Goal: Task Accomplishment & Management: Manage account settings

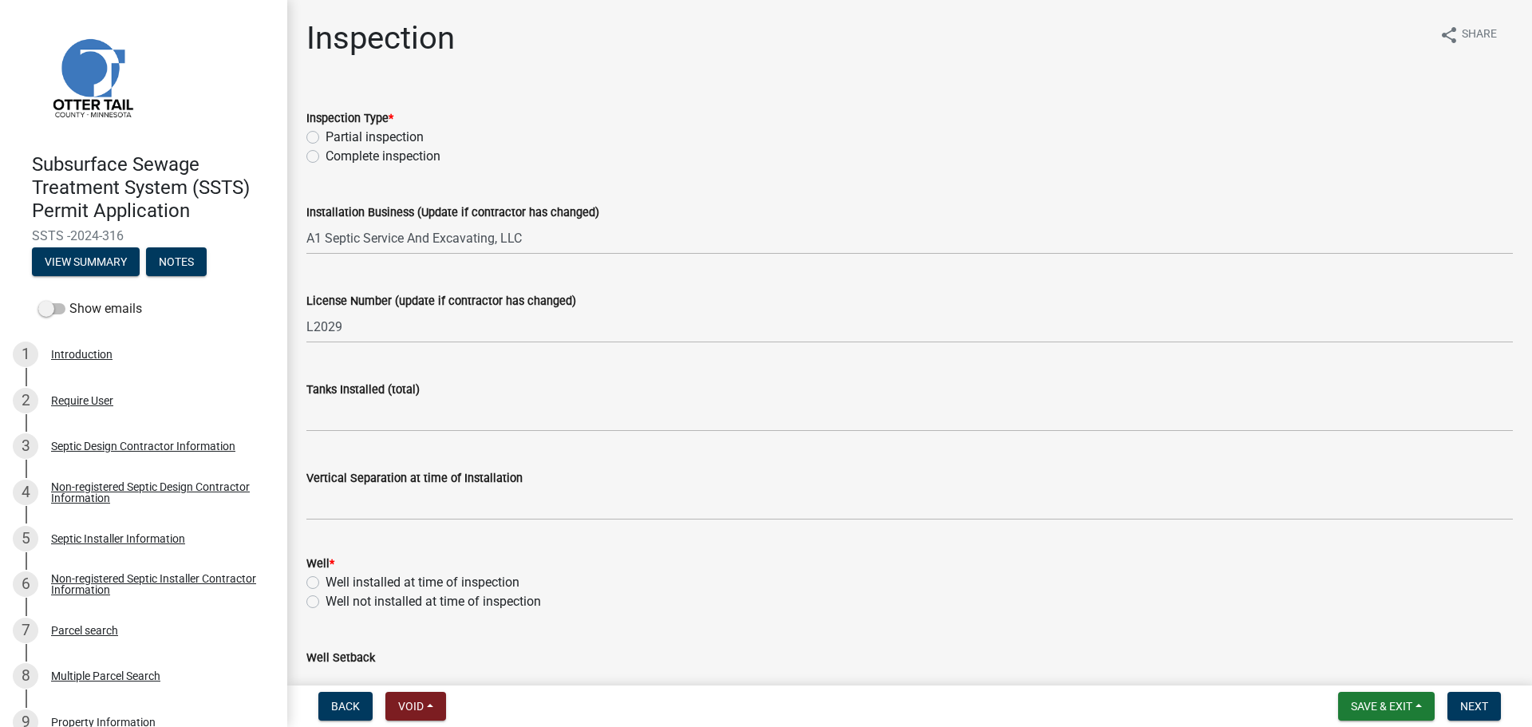
select select "710d5f49-2663-4e73-9718-d0c4e189f5ed"
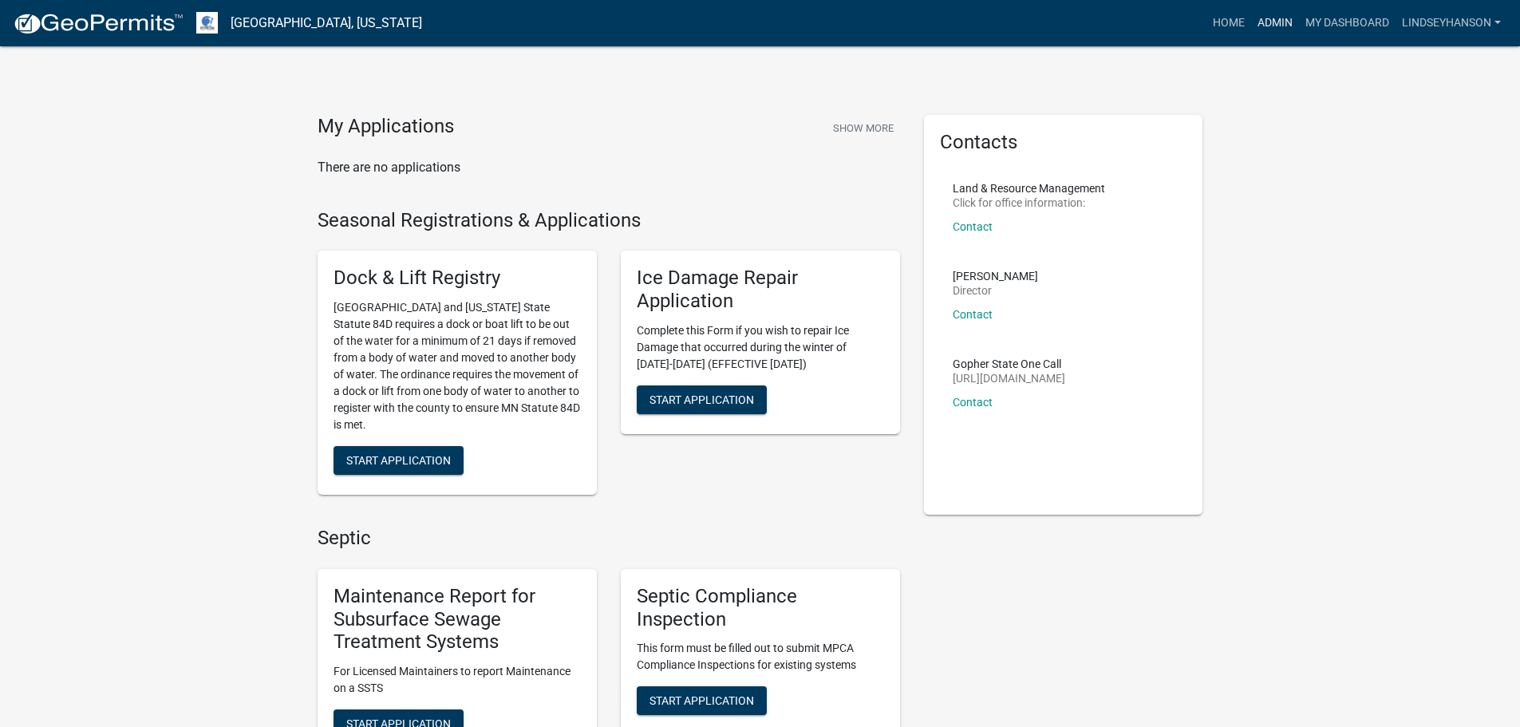
click at [1273, 20] on link "Admin" at bounding box center [1275, 23] width 48 height 30
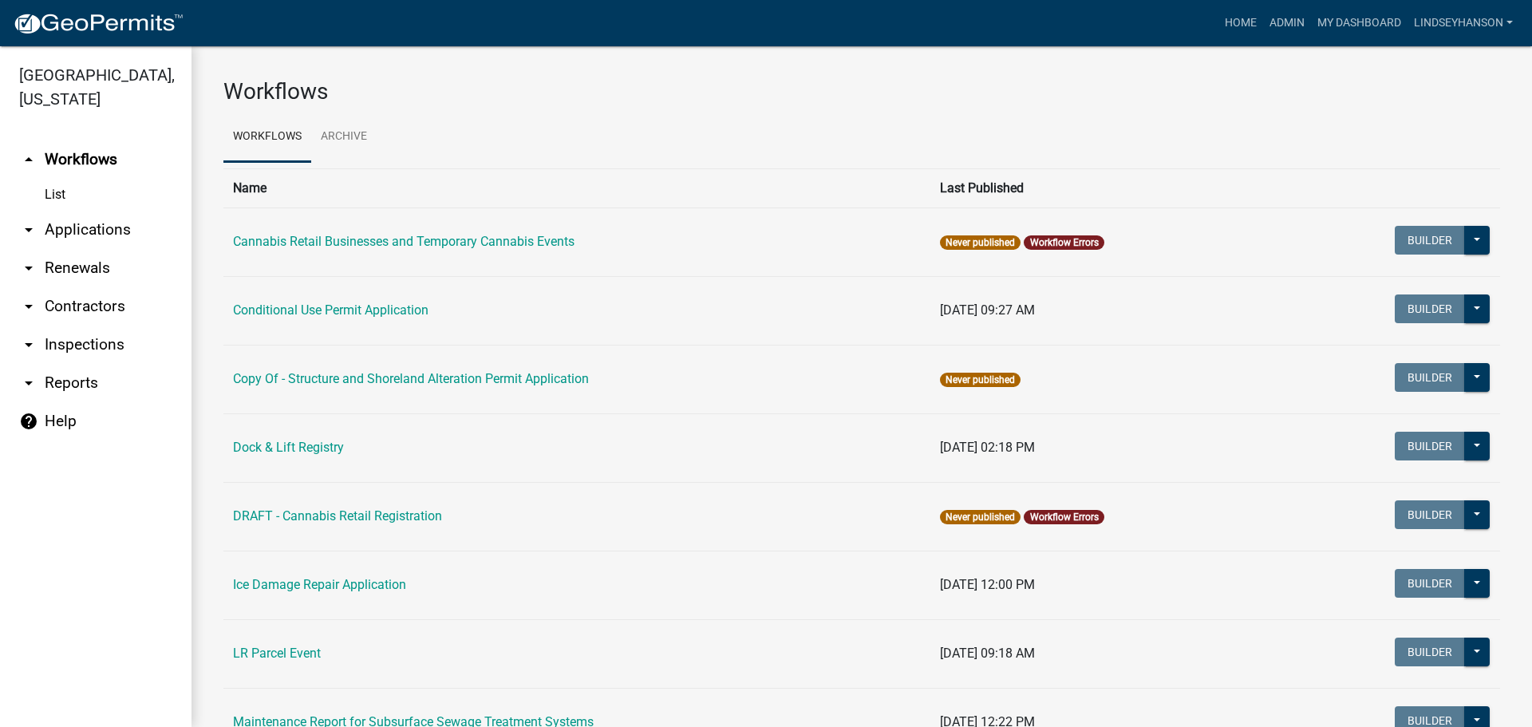
click at [95, 227] on link "arrow_drop_down Applications" at bounding box center [96, 230] width 192 height 38
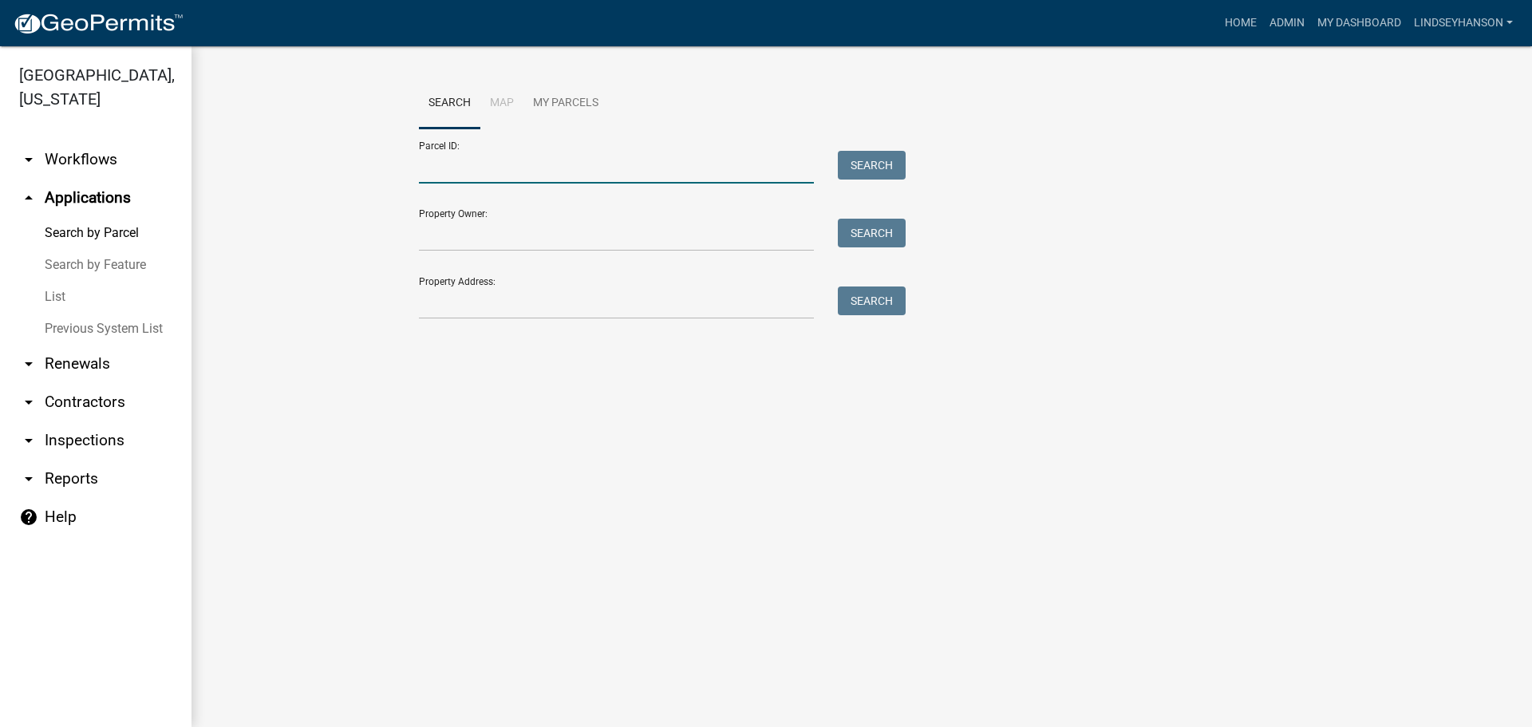
click at [506, 160] on input "Parcel ID:" at bounding box center [616, 167] width 395 height 33
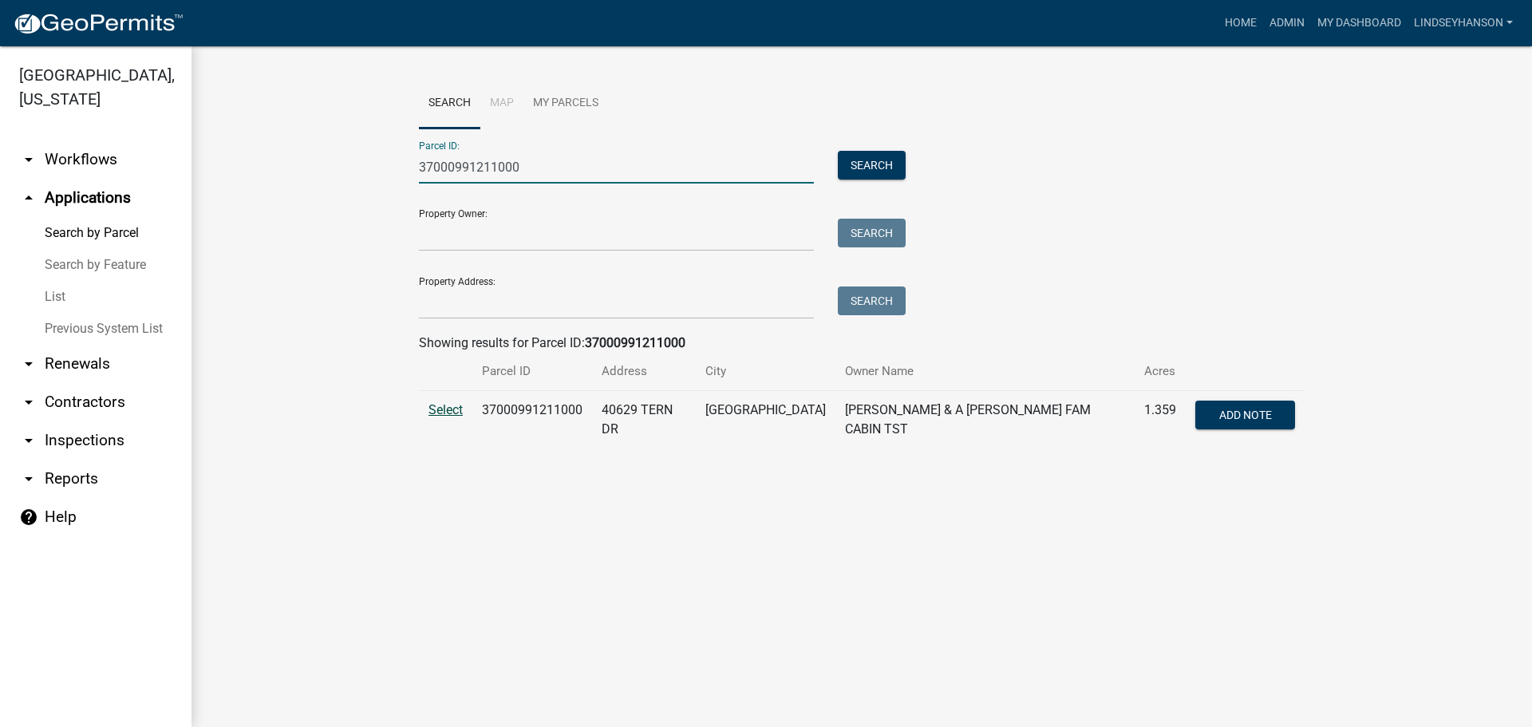
type input "37000991211000"
click at [447, 404] on span "Select" at bounding box center [446, 409] width 34 height 15
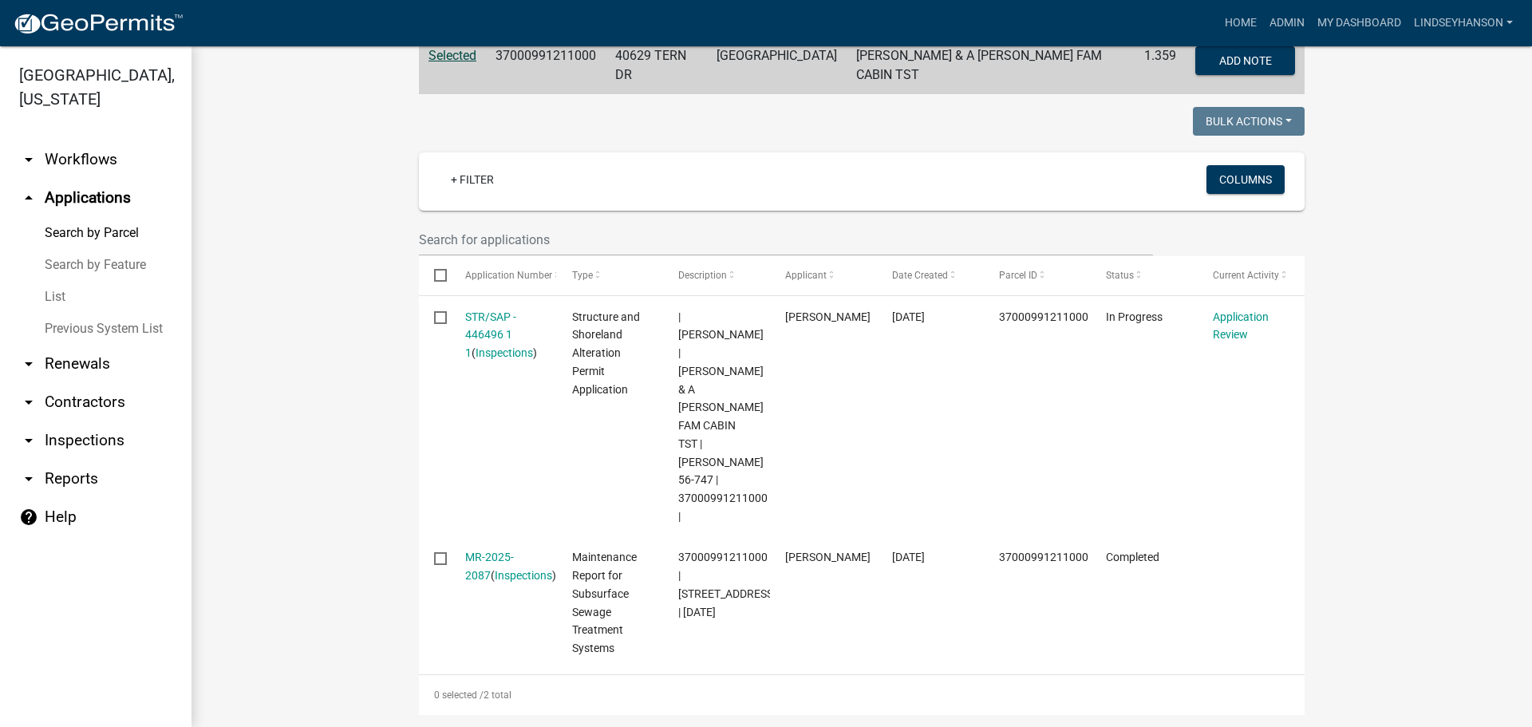
scroll to position [319, 0]
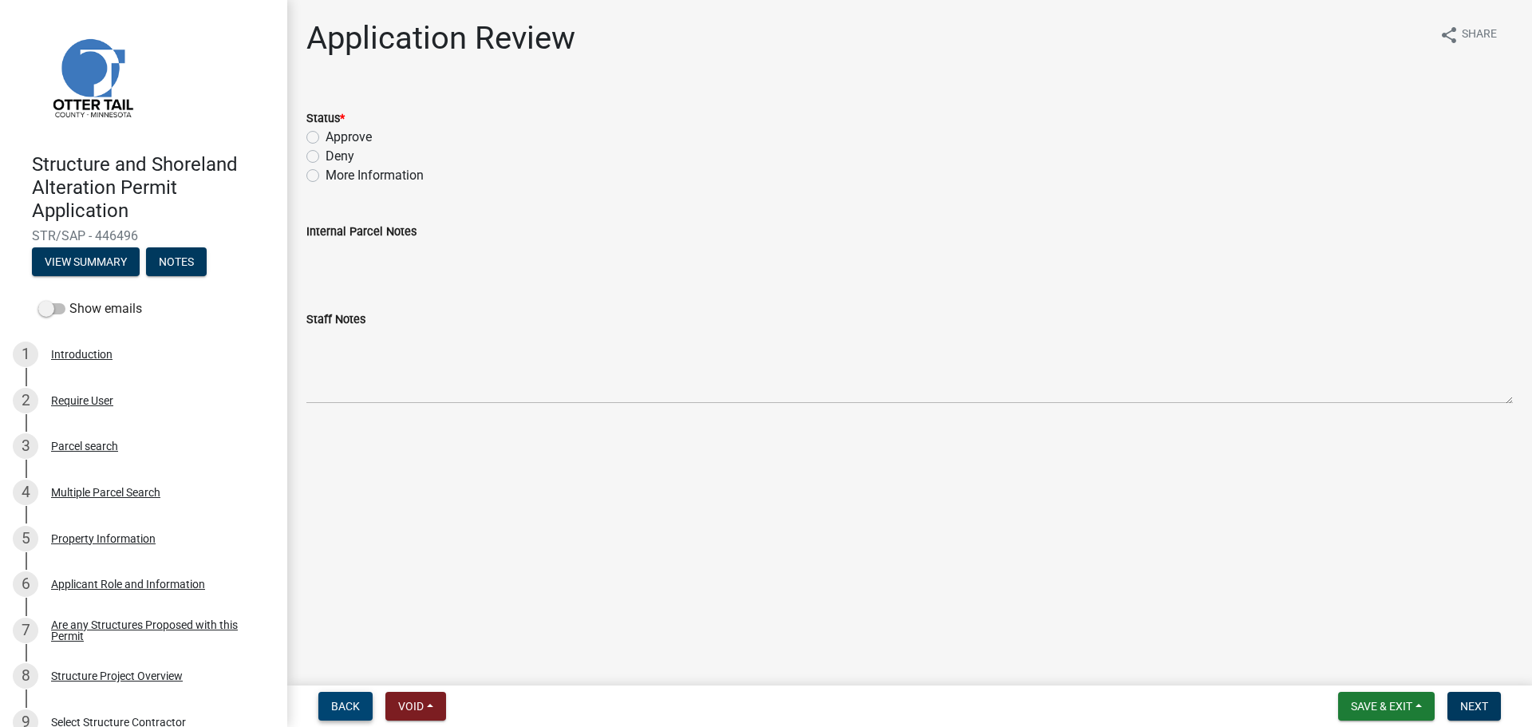
click at [343, 704] on span "Back" at bounding box center [345, 706] width 29 height 13
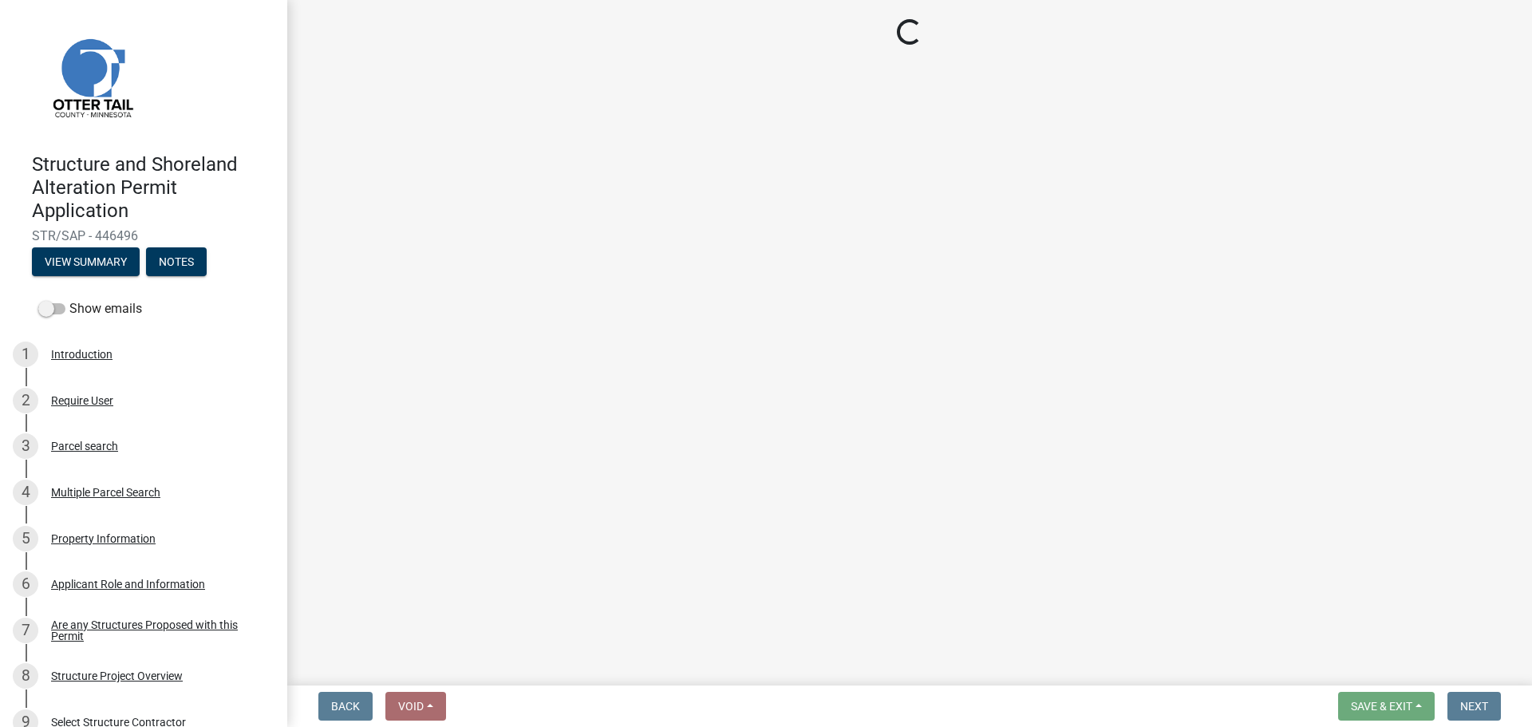
select select "6b95c9b4-5b94-4d6a-a2c9-ae9db59a969e"
select select "b4c12476-3918-4c31-b34d-126d47b866fd"
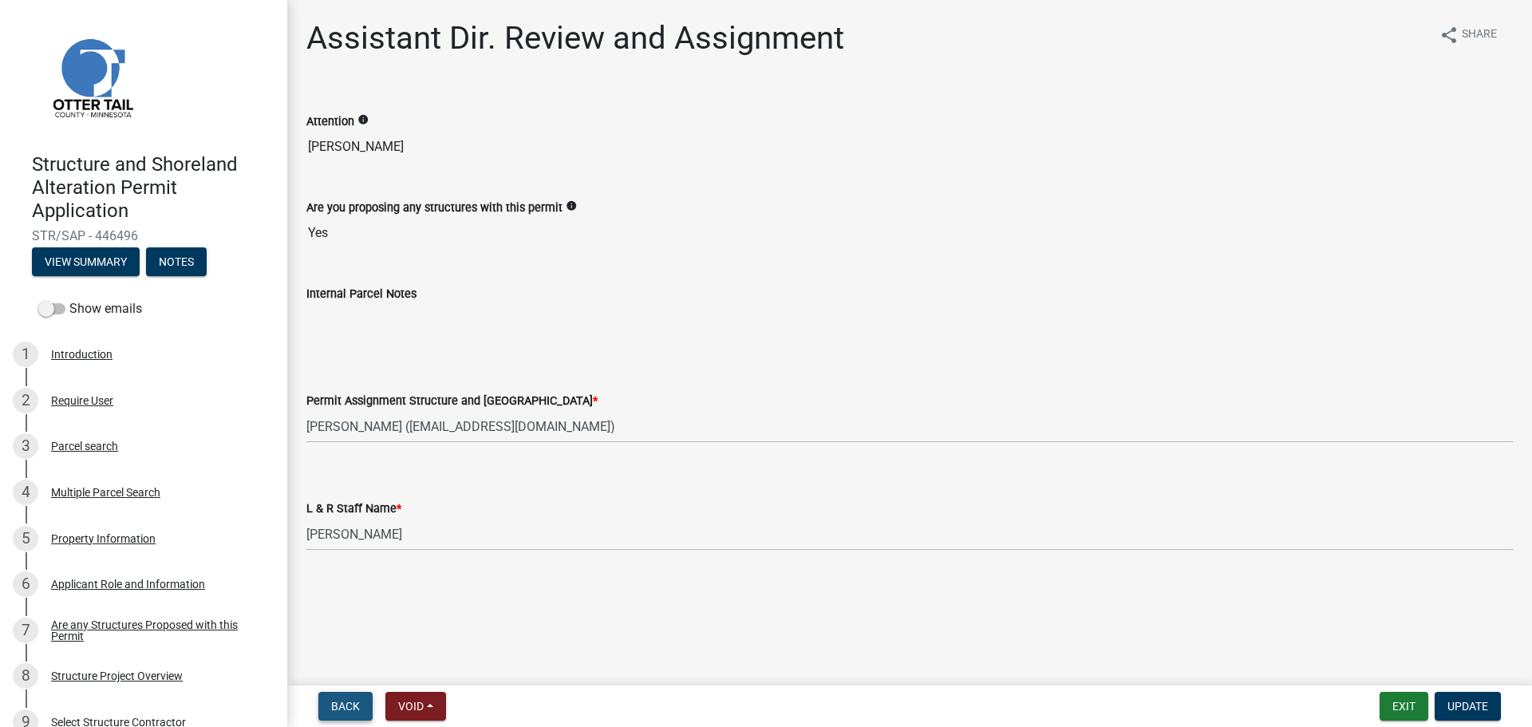
click at [343, 704] on span "Back" at bounding box center [345, 706] width 29 height 13
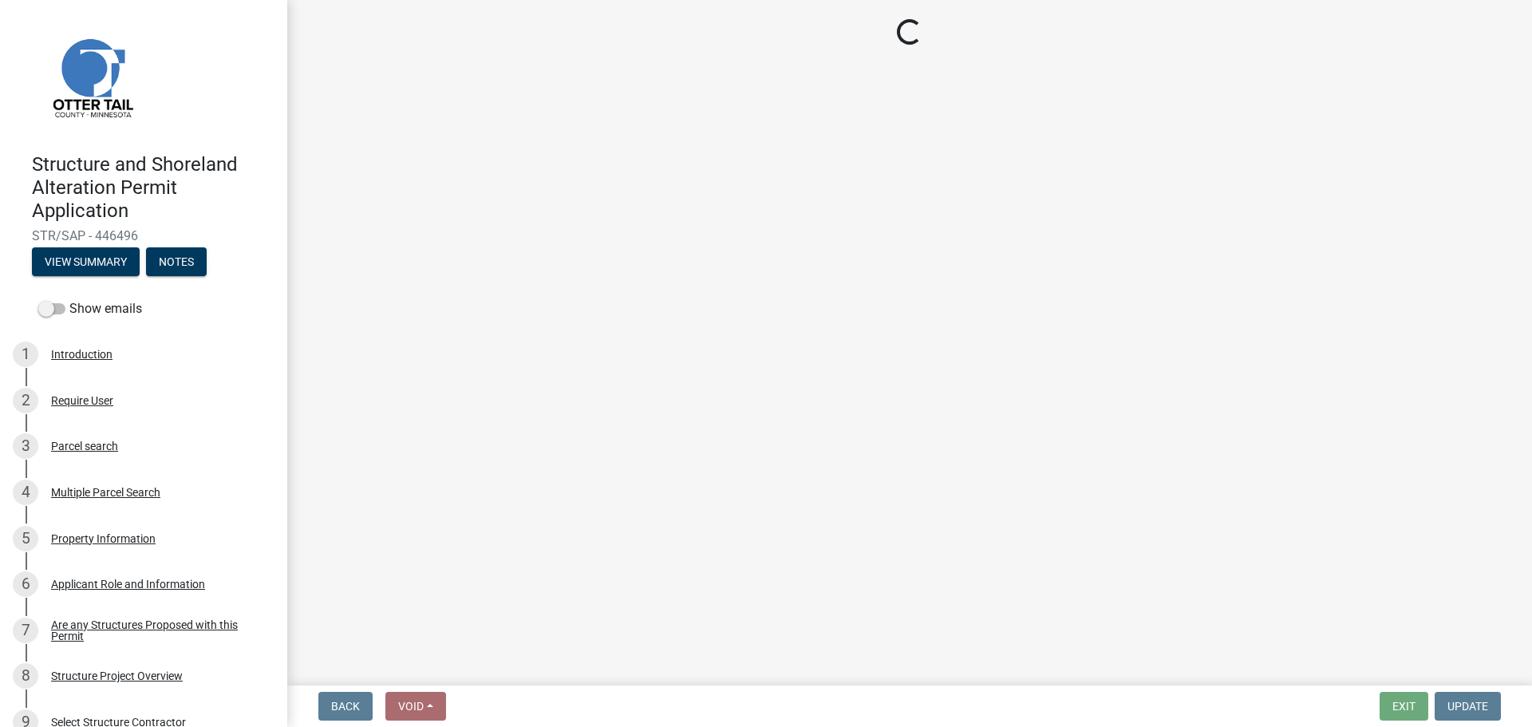
select select "587f38f5-c90e-4c12-9e10-d3e23909bbca"
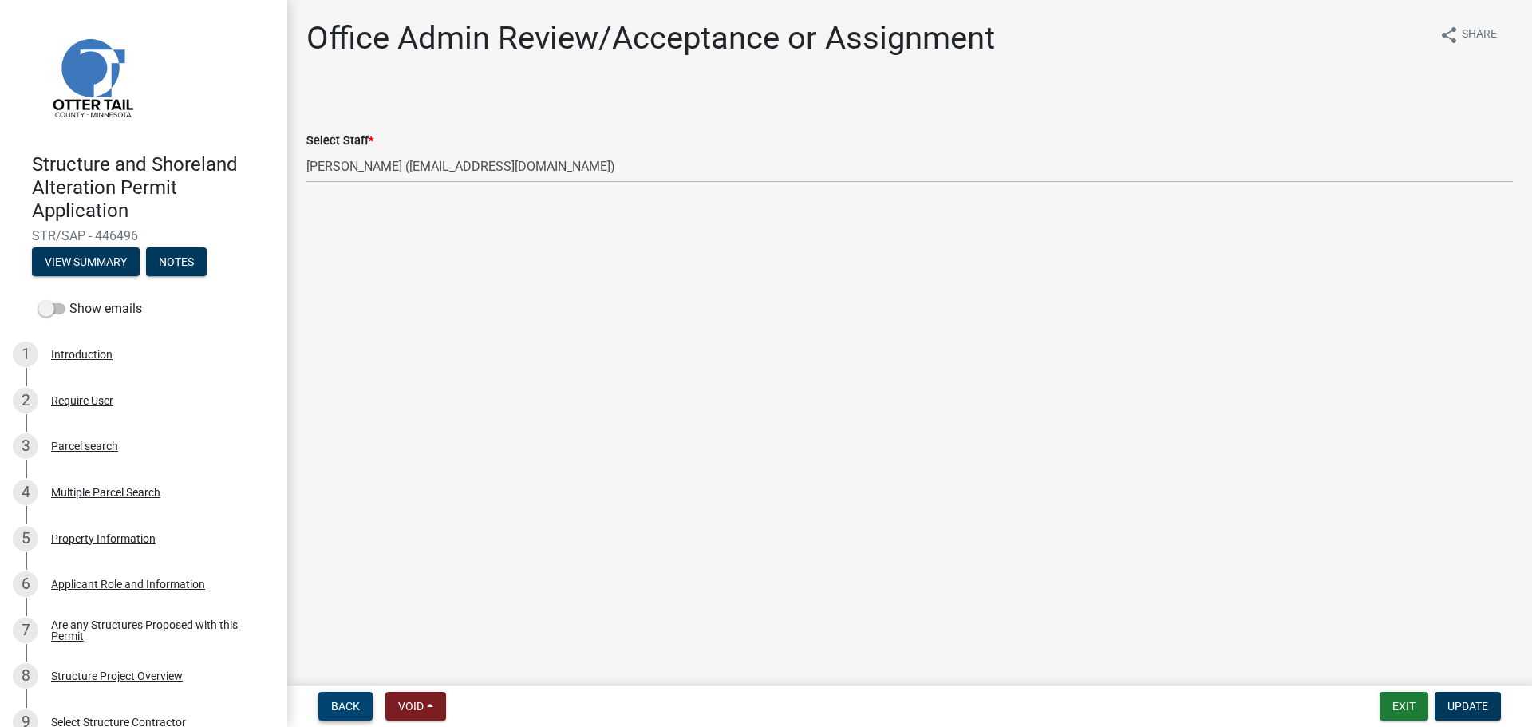
click at [343, 704] on span "Back" at bounding box center [345, 706] width 29 height 13
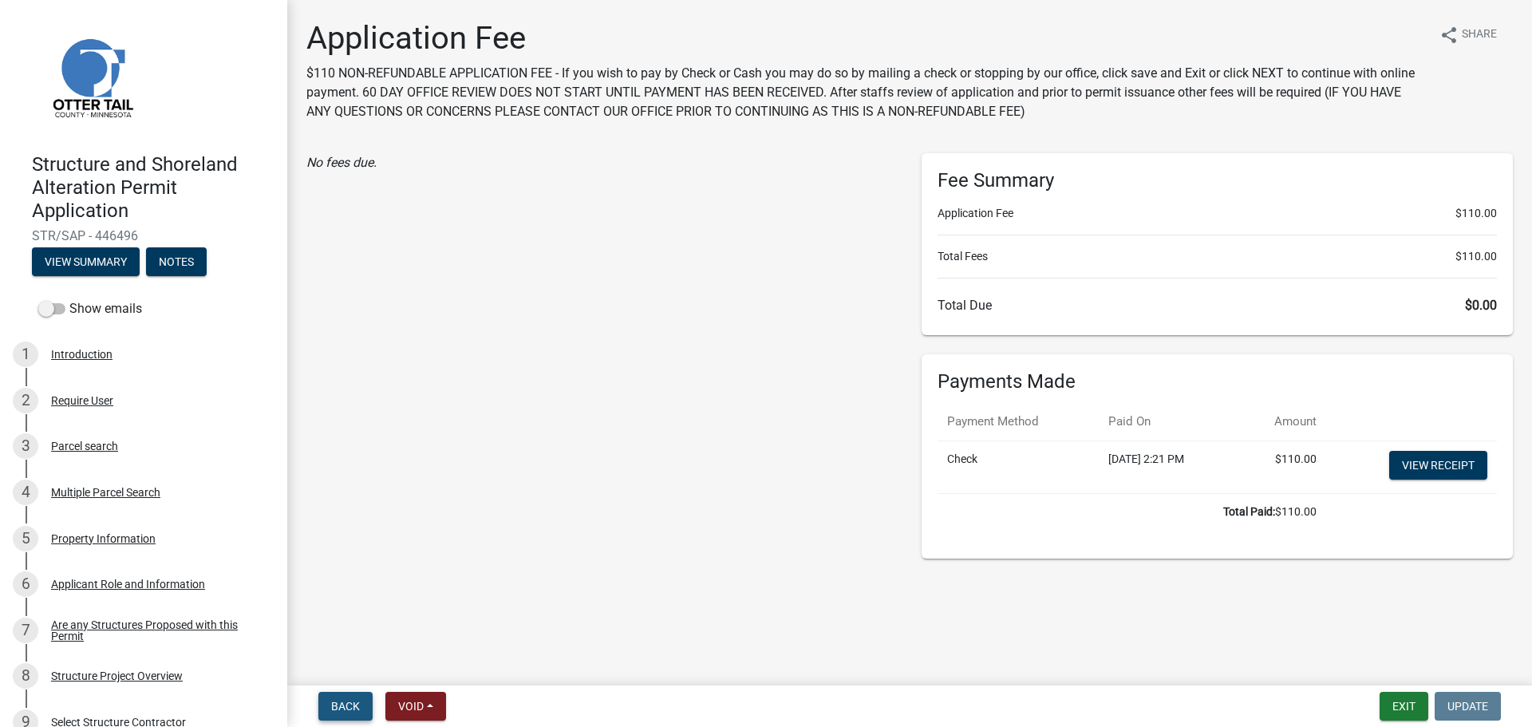
click at [343, 704] on span "Back" at bounding box center [345, 706] width 29 height 13
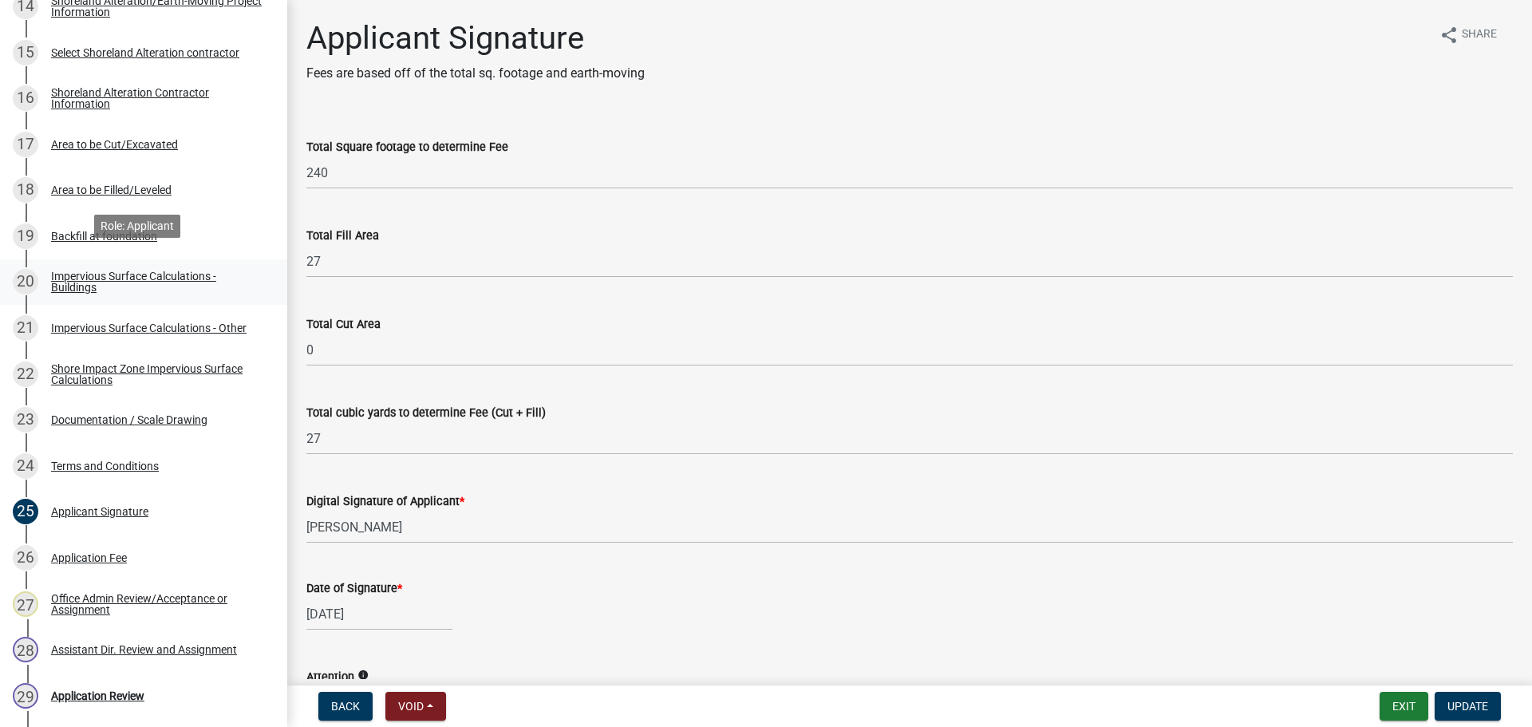
scroll to position [958, 0]
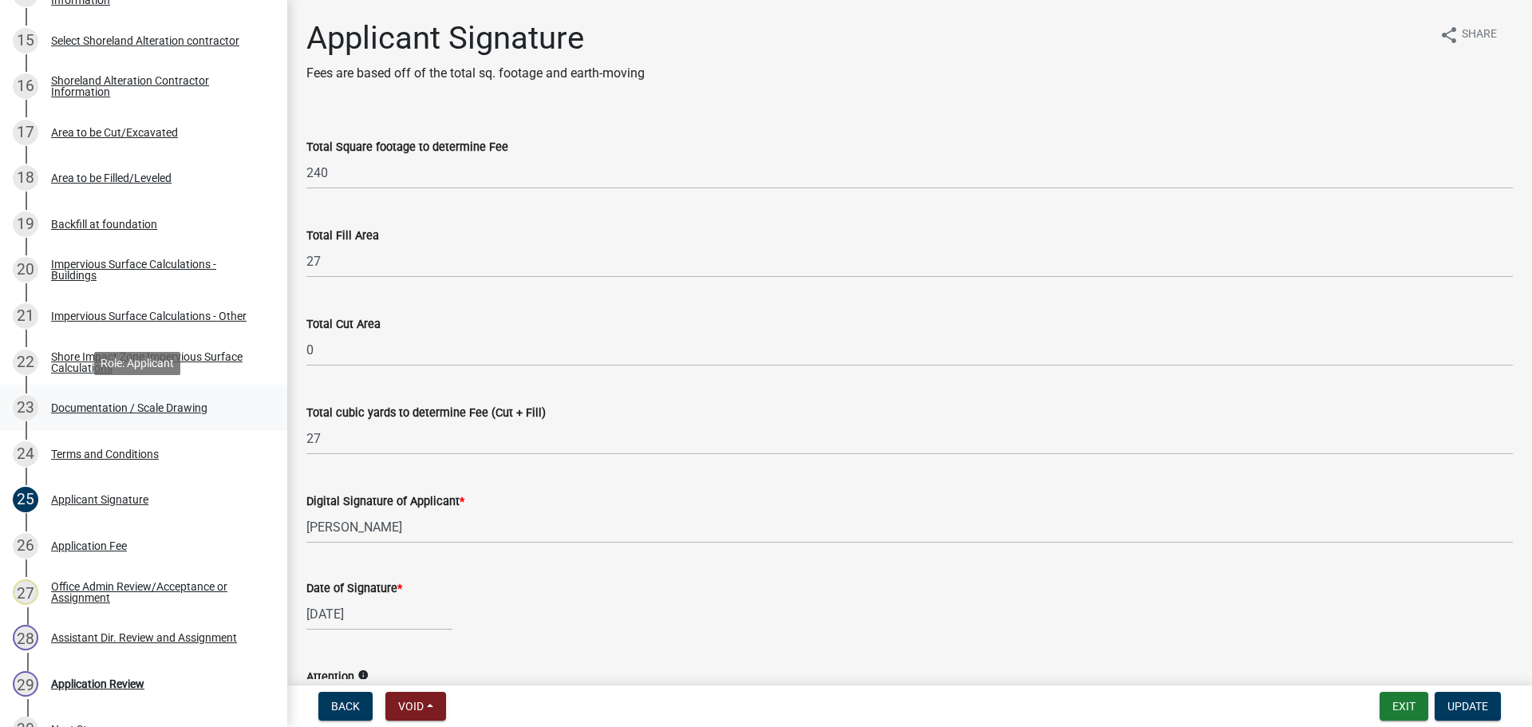
click at [168, 407] on div "Documentation / Scale Drawing" at bounding box center [129, 407] width 156 height 11
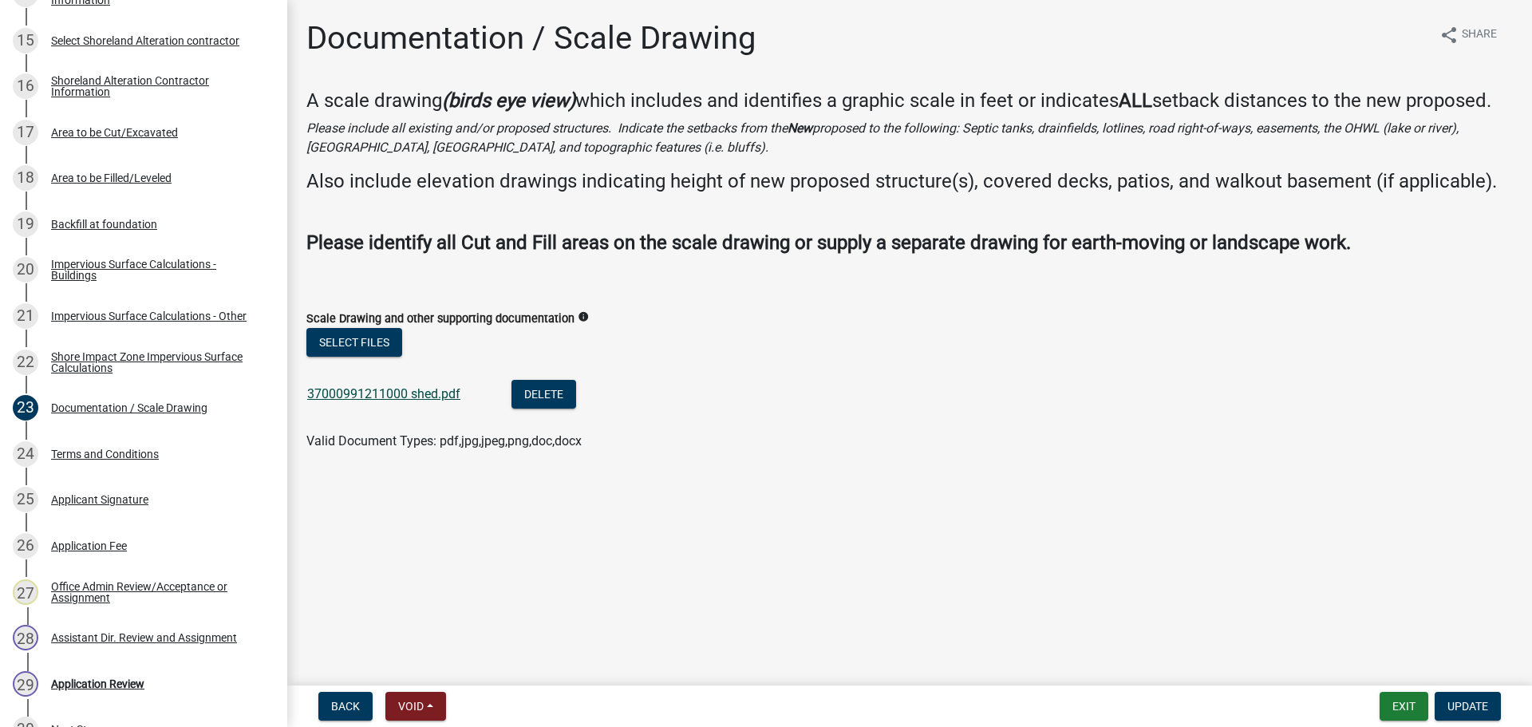
click at [424, 397] on link "37000991211000 shed.pdf" at bounding box center [383, 393] width 153 height 15
